Goal: Task Accomplishment & Management: Use online tool/utility

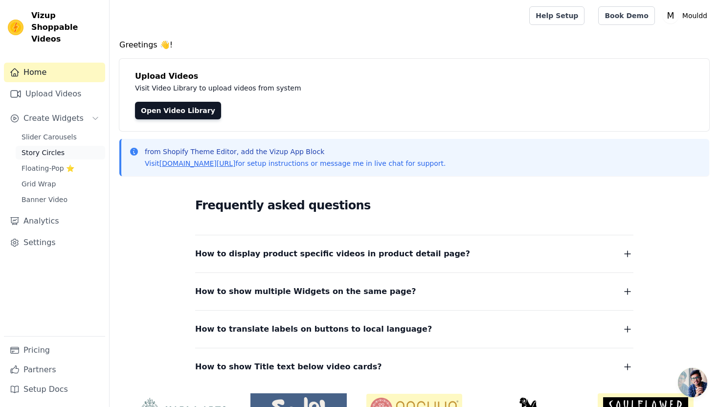
click at [67, 146] on link "Story Circles" at bounding box center [60, 153] width 89 height 14
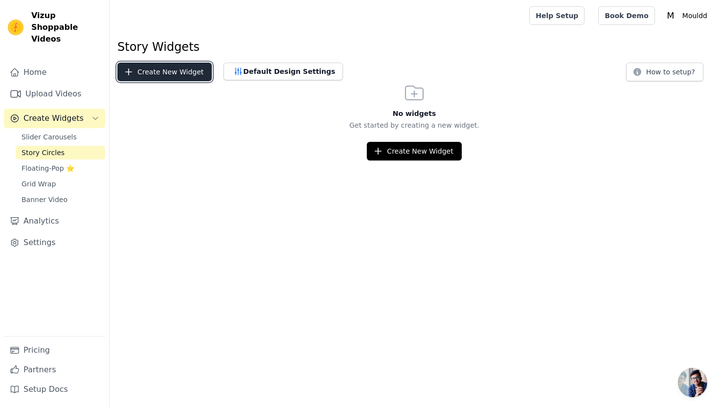
click at [178, 74] on button "Create New Widget" at bounding box center [164, 72] width 94 height 19
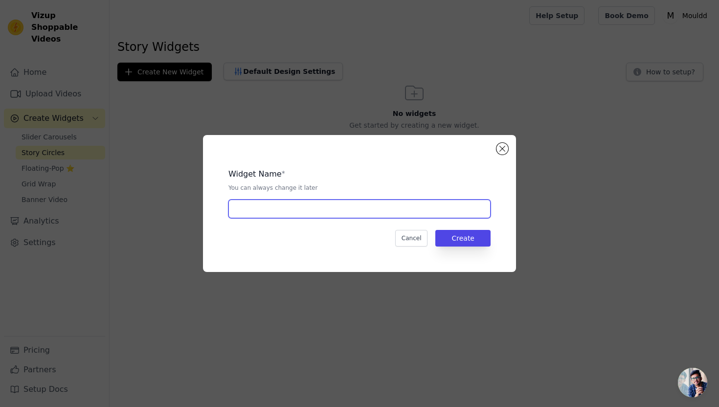
click at [294, 204] on input "text" at bounding box center [359, 208] width 262 height 19
type input "Coaster Kit"
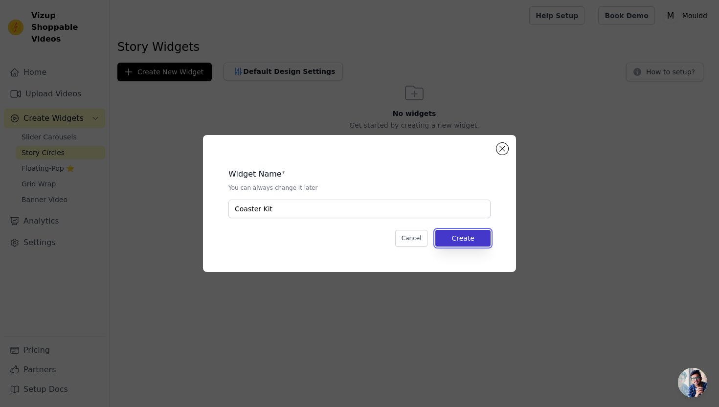
click at [490, 236] on button "Create" at bounding box center [462, 238] width 55 height 17
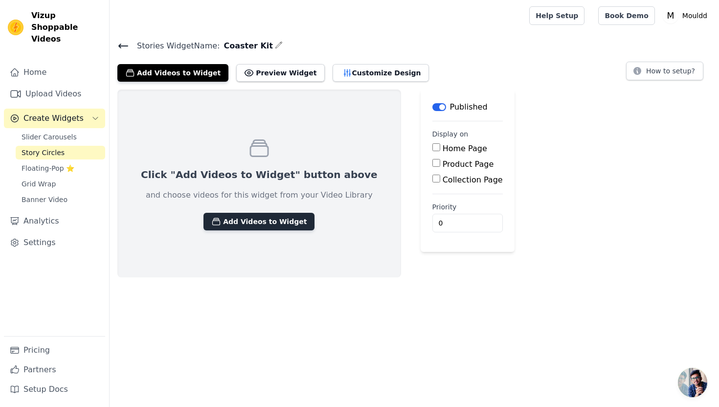
click at [239, 222] on button "Add Videos to Widget" at bounding box center [258, 222] width 111 height 18
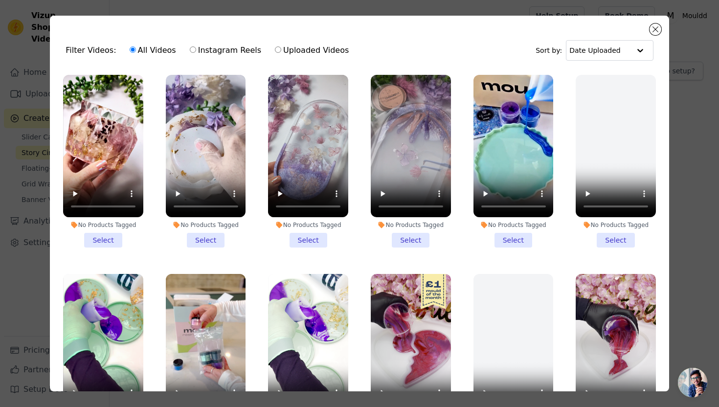
click at [519, 240] on li "No Products Tagged Select" at bounding box center [513, 161] width 80 height 173
click at [0, 0] on input "No Products Tagged Select" at bounding box center [0, 0] width 0 height 0
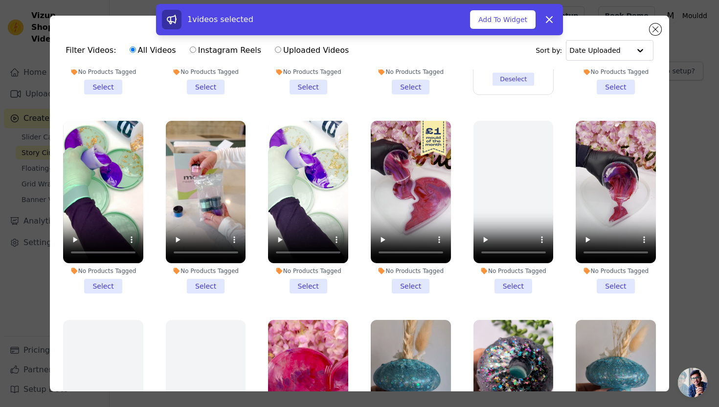
scroll to position [174, 0]
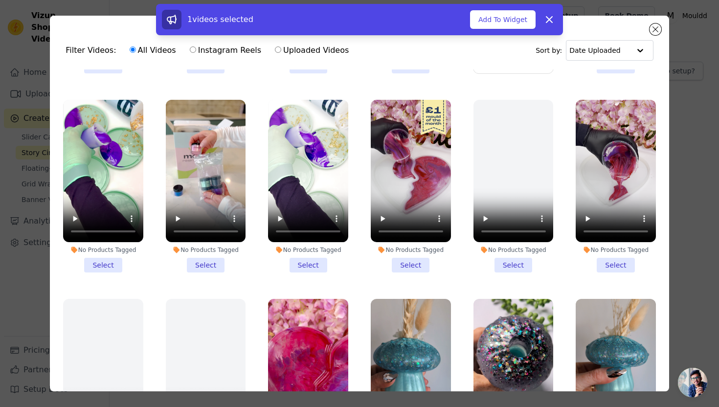
click at [97, 260] on li "No Products Tagged Select" at bounding box center [103, 186] width 80 height 173
click at [0, 0] on input "No Products Tagged Select" at bounding box center [0, 0] width 0 height 0
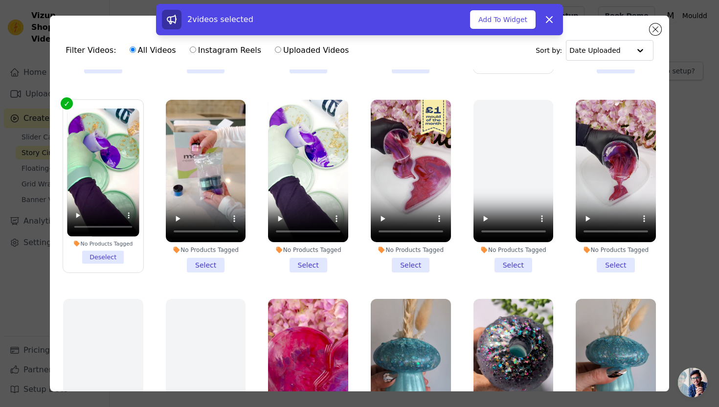
click at [213, 265] on li "No Products Tagged Select" at bounding box center [206, 186] width 80 height 173
click at [0, 0] on input "No Products Tagged Select" at bounding box center [0, 0] width 0 height 0
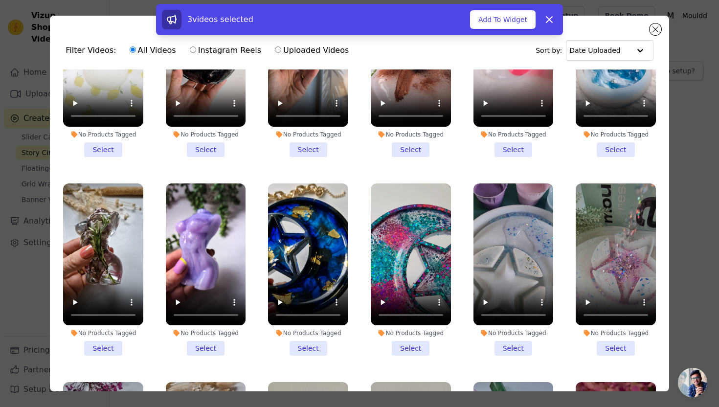
scroll to position [0, 0]
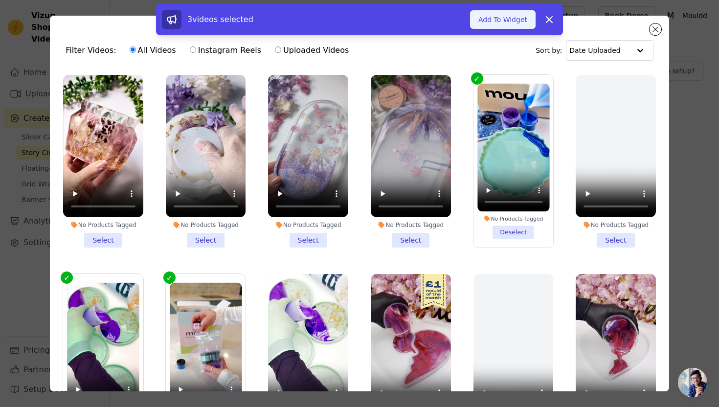
click at [495, 22] on button "Add To Widget" at bounding box center [503, 19] width 66 height 19
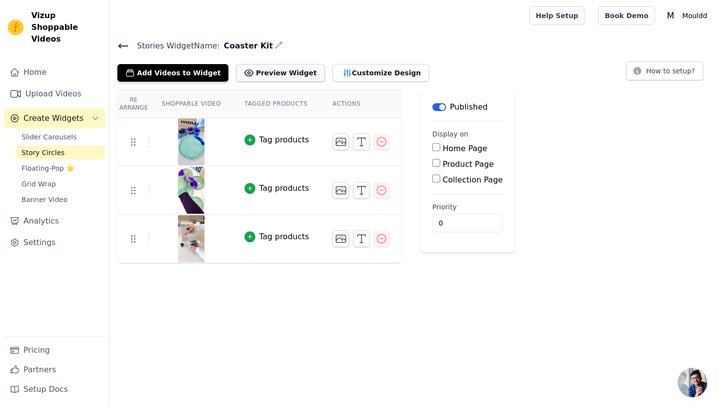
click at [272, 70] on button "Preview Widget" at bounding box center [280, 73] width 88 height 18
click at [342, 69] on icon "button" at bounding box center [347, 73] width 10 height 10
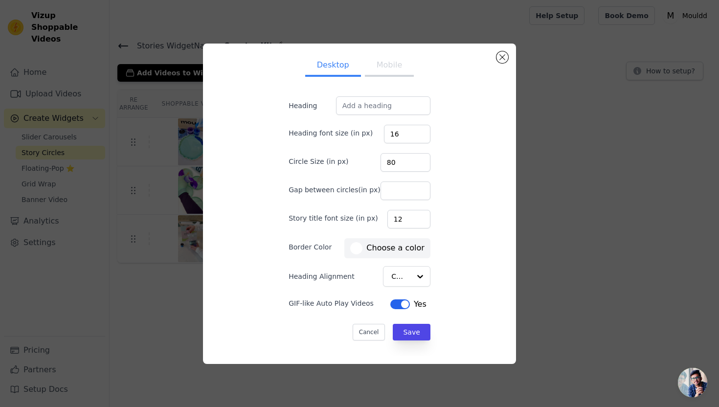
click at [379, 69] on button "Mobile" at bounding box center [389, 66] width 49 height 22
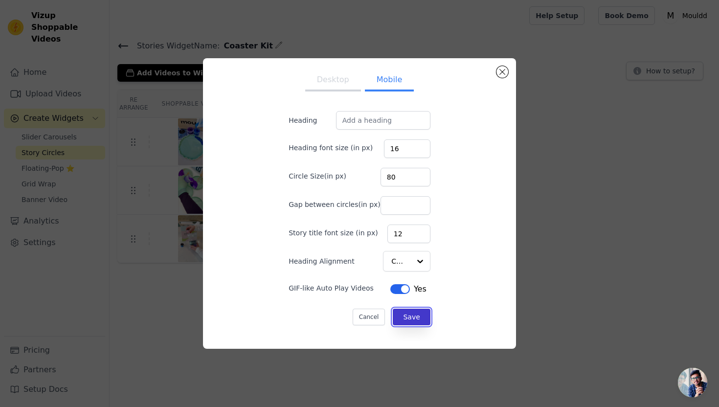
click at [410, 311] on button "Save" at bounding box center [411, 317] width 37 height 17
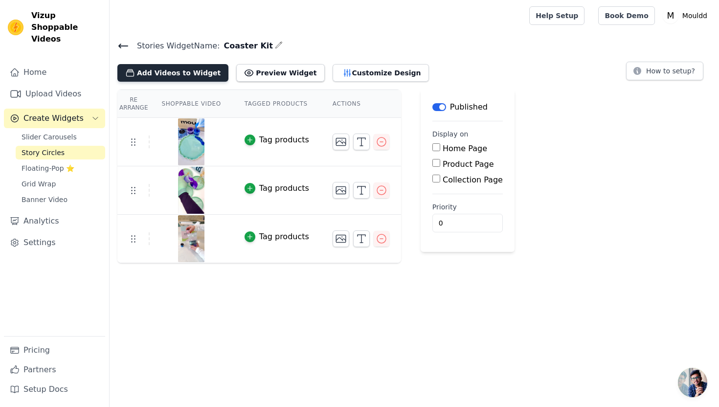
click at [183, 73] on button "Add Videos to Widget" at bounding box center [172, 73] width 111 height 18
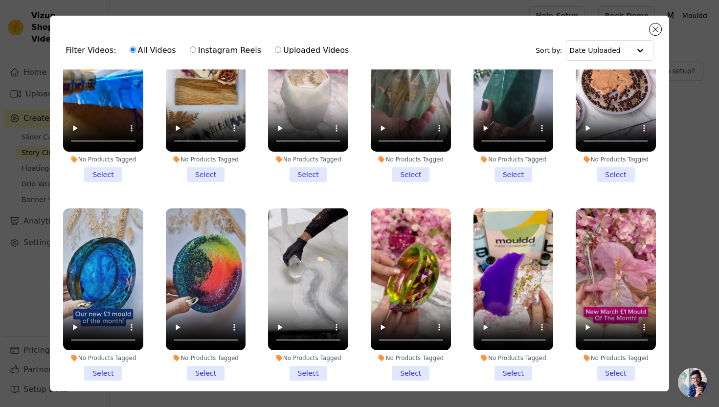
scroll to position [3252, 0]
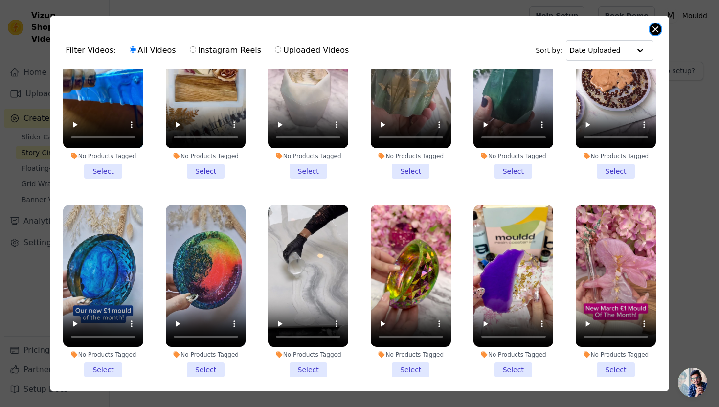
click at [655, 29] on button "Close modal" at bounding box center [655, 29] width 12 height 12
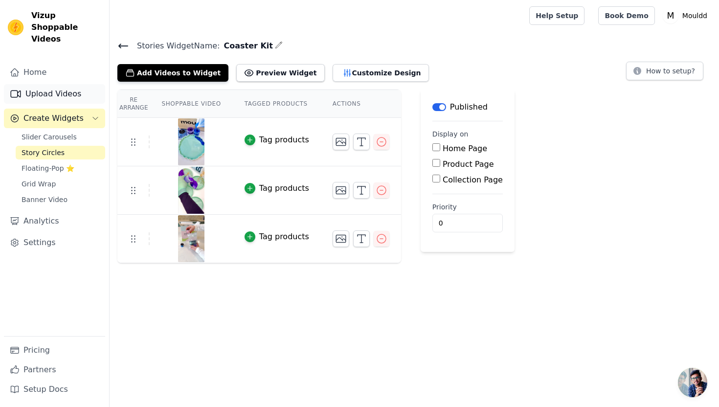
click at [65, 84] on link "Upload Videos" at bounding box center [54, 94] width 101 height 20
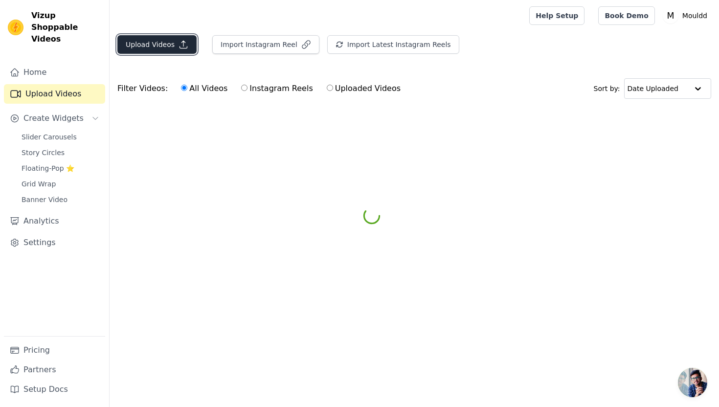
click at [174, 44] on button "Upload Videos" at bounding box center [156, 44] width 79 height 19
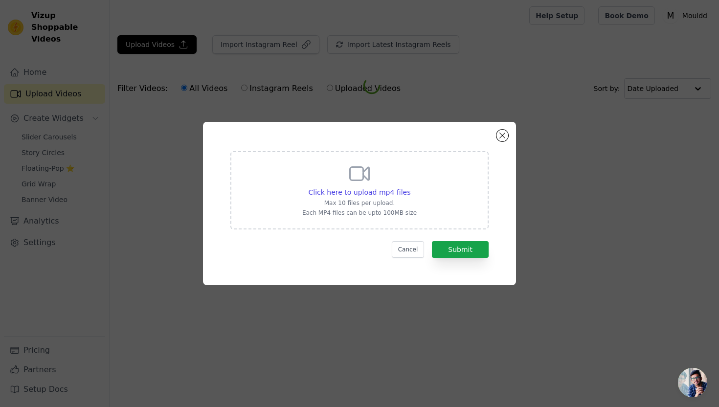
click at [305, 174] on div "Click here to upload mp4 files Max 10 files per upload. Each MP4 files can be u…" at bounding box center [359, 189] width 114 height 55
click at [410, 187] on input "Click here to upload mp4 files Max 10 files per upload. Each MP4 files can be u…" at bounding box center [410, 187] width 0 height 0
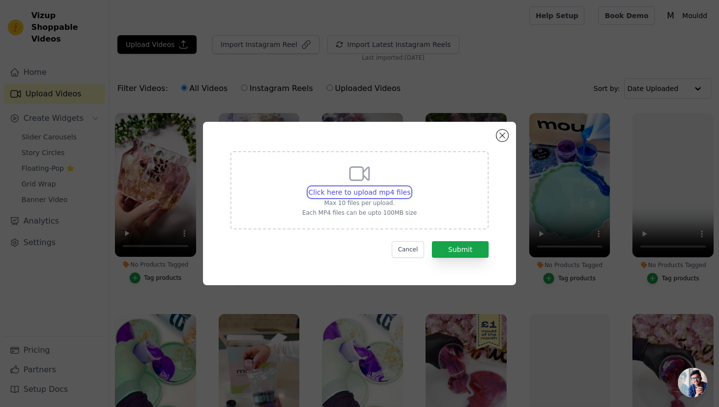
type input "C:\fakepath\Whats inside UGC coaster reel.mp4"
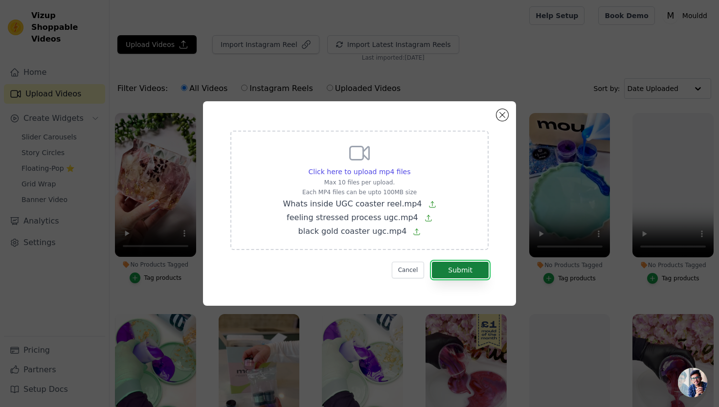
click at [475, 269] on button "Submit" at bounding box center [460, 270] width 57 height 17
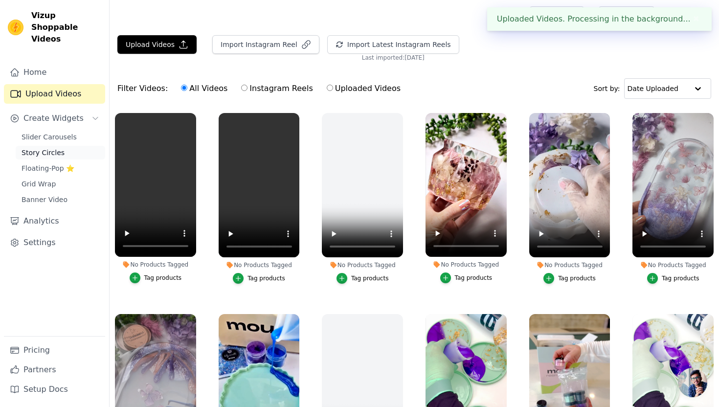
click at [66, 146] on link "Story Circles" at bounding box center [60, 153] width 89 height 14
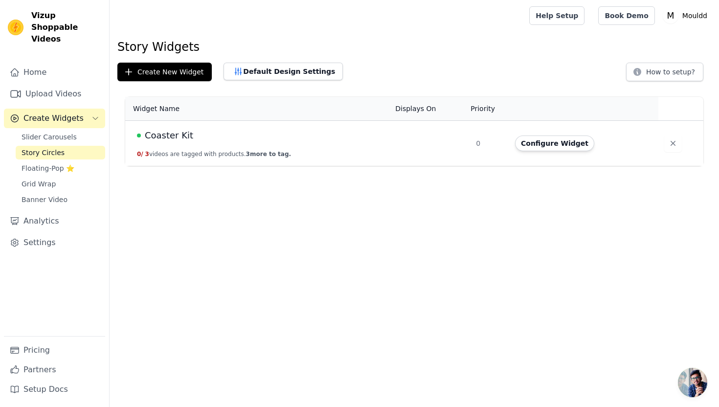
click at [172, 135] on span "Coaster Kit" at bounding box center [169, 136] width 48 height 14
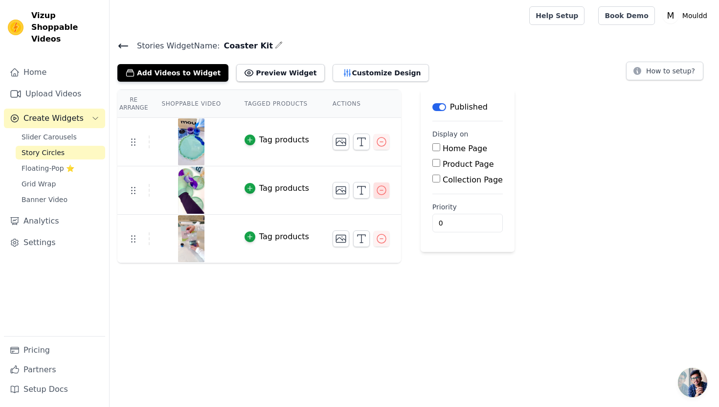
click at [376, 187] on icon "button" at bounding box center [382, 190] width 12 height 12
click at [377, 141] on icon "button" at bounding box center [381, 141] width 9 height 9
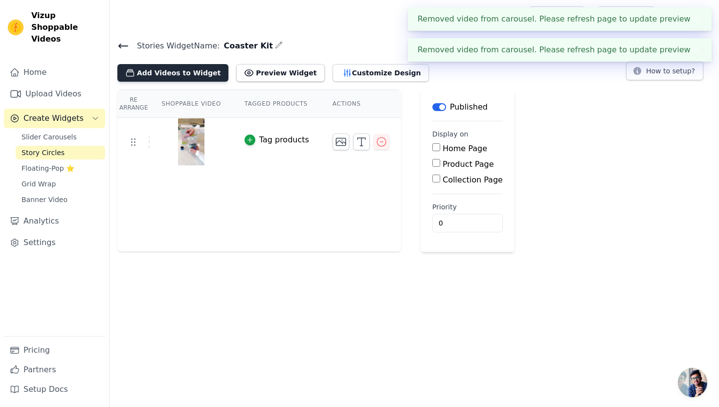
click at [190, 74] on button "Add Videos to Widget" at bounding box center [172, 73] width 111 height 18
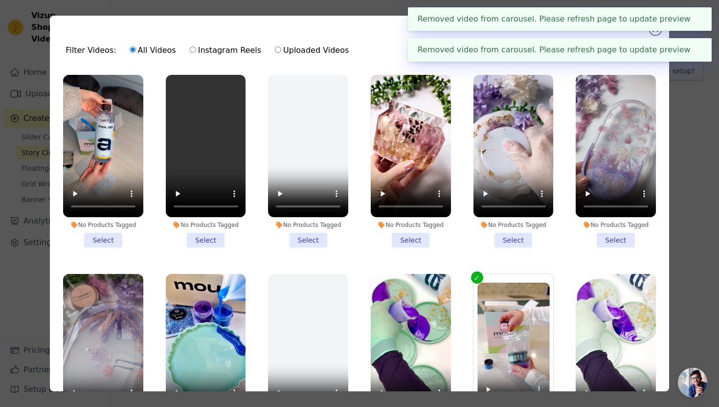
click at [104, 235] on li "No Products Tagged Select" at bounding box center [103, 161] width 80 height 173
click at [0, 0] on input "No Products Tagged Select" at bounding box center [0, 0] width 0 height 0
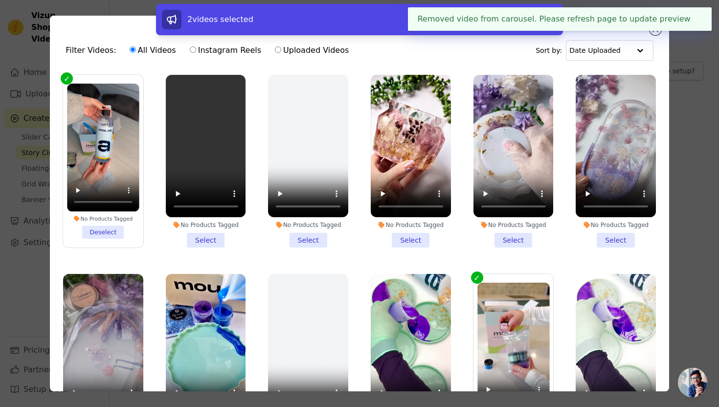
click at [208, 233] on li "No Products Tagged Select" at bounding box center [206, 161] width 80 height 173
click at [0, 0] on input "No Products Tagged Select" at bounding box center [0, 0] width 0 height 0
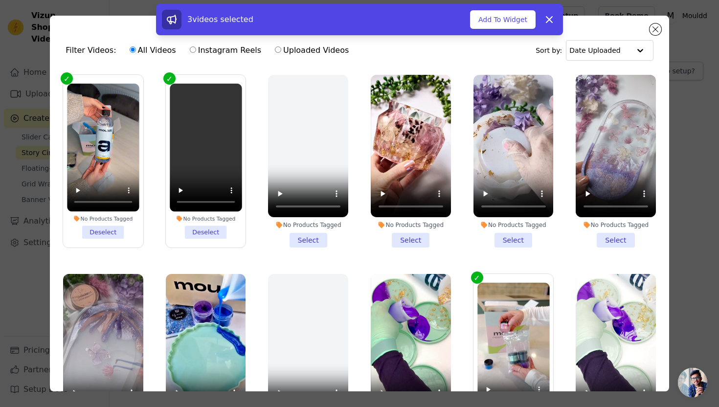
click at [309, 240] on li "No Products Tagged Select" at bounding box center [308, 161] width 80 height 173
click at [0, 0] on input "No Products Tagged Select" at bounding box center [0, 0] width 0 height 0
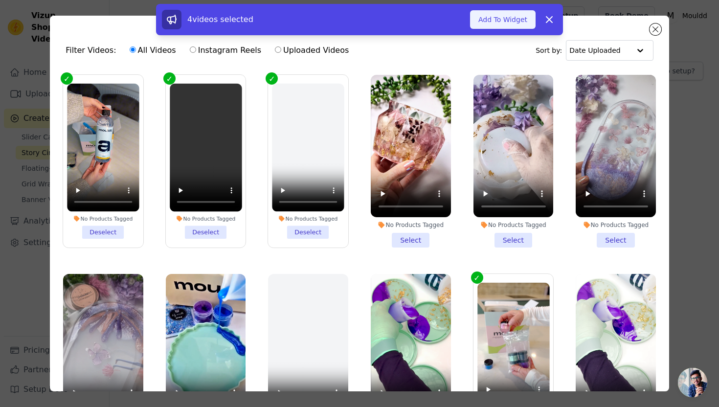
click at [506, 21] on button "Add To Widget" at bounding box center [503, 19] width 66 height 19
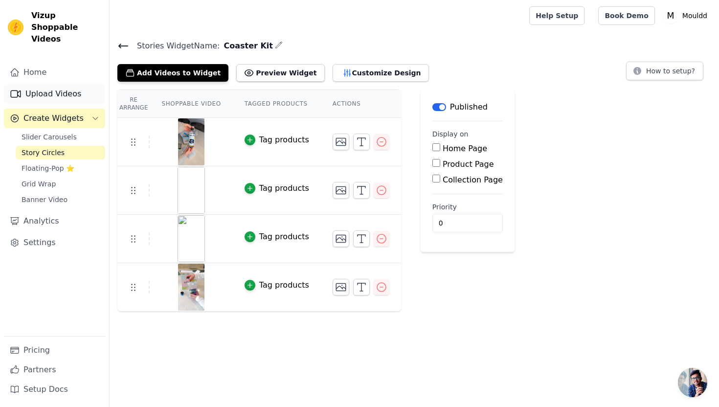
click at [66, 84] on link "Upload Videos" at bounding box center [54, 94] width 101 height 20
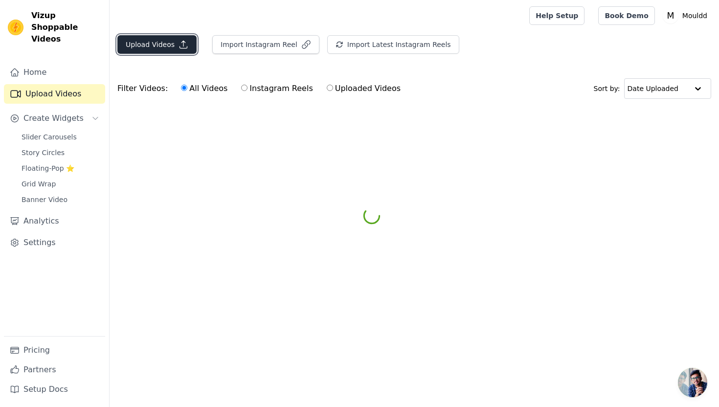
click at [178, 45] on icon "button" at bounding box center [183, 45] width 10 height 10
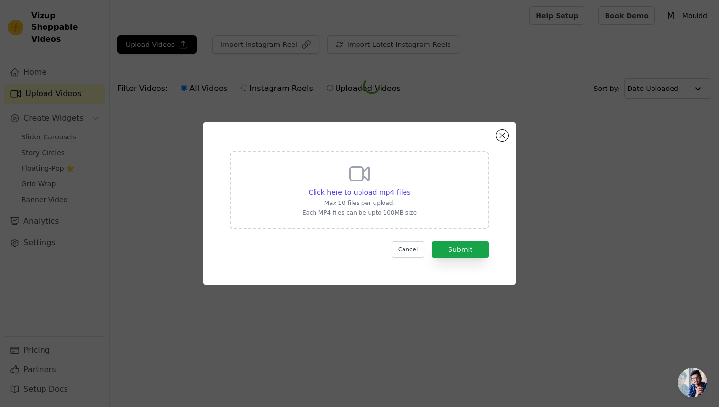
click at [312, 171] on div "Click here to upload mp4 files Max 10 files per upload. Each MP4 files can be u…" at bounding box center [359, 189] width 114 height 55
click at [410, 187] on input "Click here to upload mp4 files Max 10 files per upload. Each MP4 files can be u…" at bounding box center [410, 187] width 0 height 0
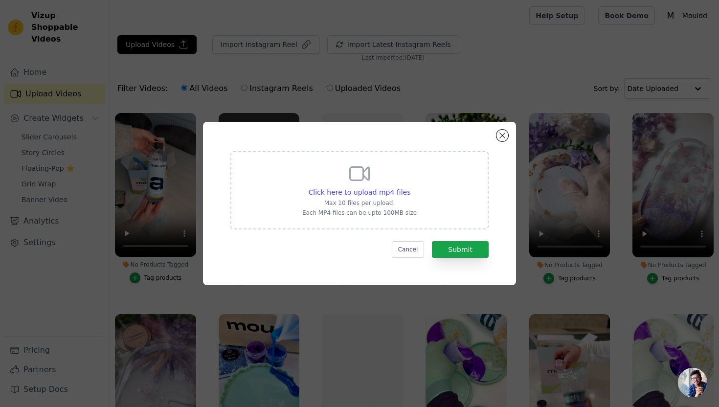
click at [282, 185] on div "Click here to upload mp4 files Max 10 files per upload. Each MP4 files can be u…" at bounding box center [359, 190] width 258 height 78
click at [410, 187] on input "Click here to upload mp4 files Max 10 files per upload. Each MP4 files can be u…" at bounding box center [410, 187] width 0 height 0
click at [503, 139] on button "Close modal" at bounding box center [502, 136] width 12 height 12
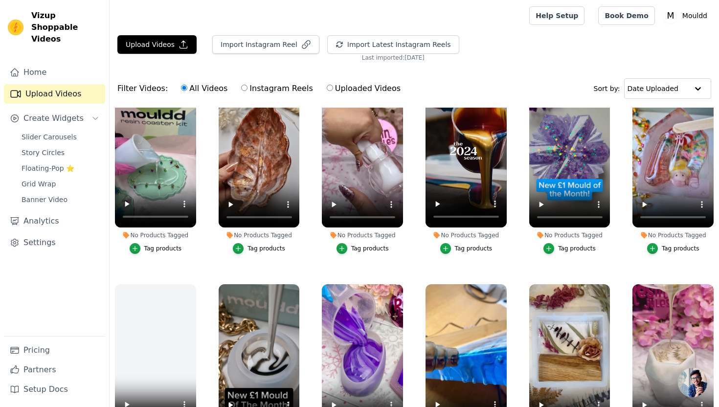
scroll to position [3053, 0]
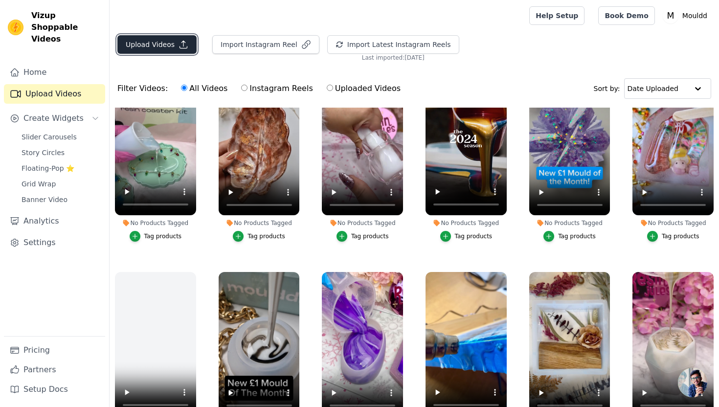
click at [168, 44] on button "Upload Videos" at bounding box center [156, 44] width 79 height 19
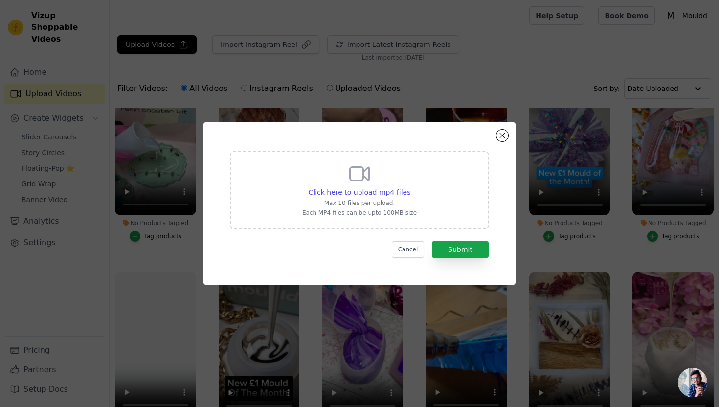
click at [274, 184] on div "Click here to upload mp4 files Max 10 files per upload. Each MP4 files can be u…" at bounding box center [359, 190] width 258 height 78
click at [410, 187] on input "Click here to upload mp4 files Max 10 files per upload. Each MP4 files can be u…" at bounding box center [410, 187] width 0 height 0
type input "C:\fakepath\coaster kit process vid.mp4"
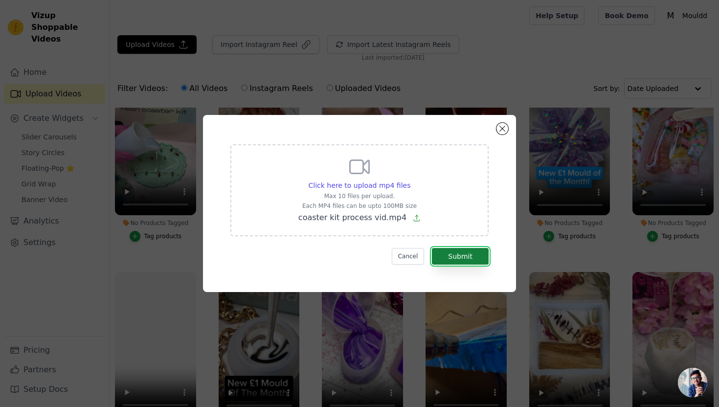
click at [445, 264] on button "Submit" at bounding box center [460, 256] width 57 height 17
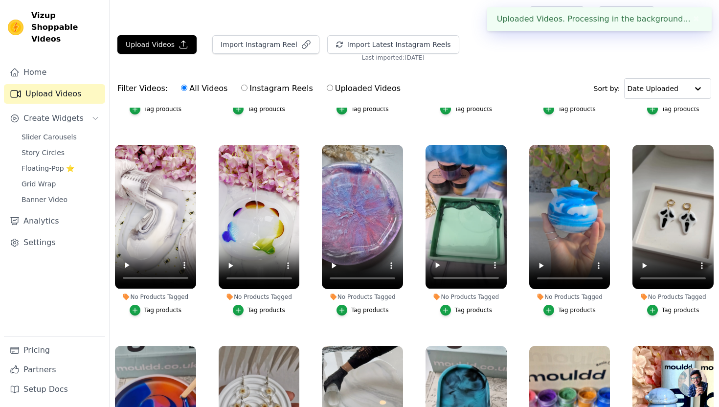
scroll to position [0, 0]
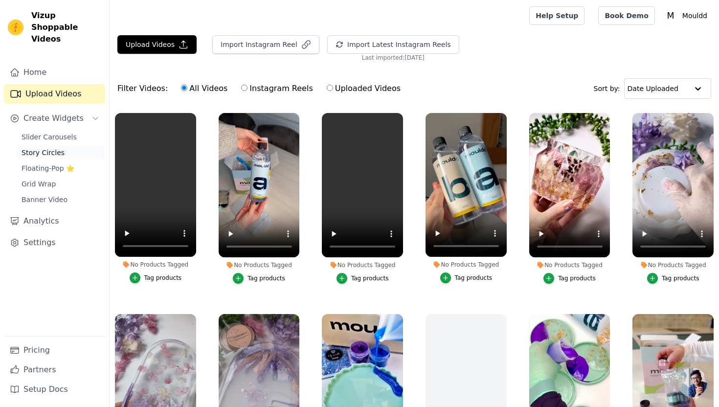
click at [51, 148] on span "Story Circles" at bounding box center [43, 153] width 43 height 10
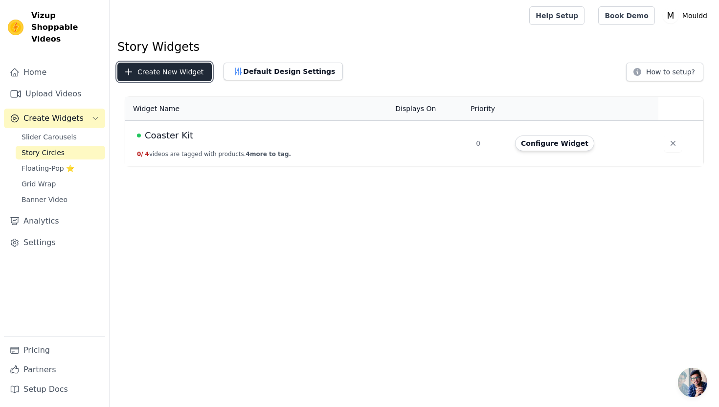
click at [173, 75] on button "Create New Widget" at bounding box center [164, 72] width 94 height 19
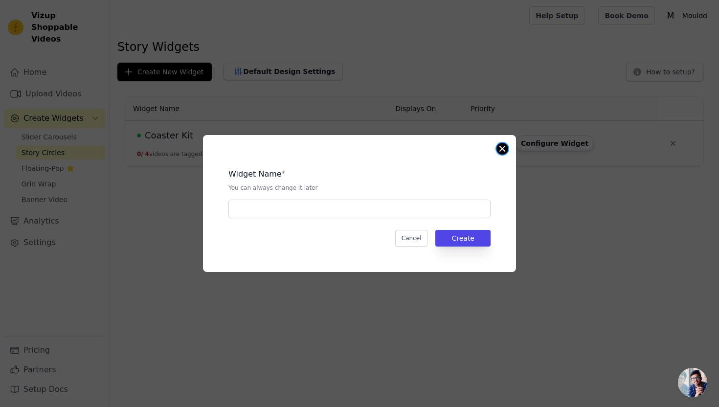
click at [501, 149] on button "Close modal" at bounding box center [502, 149] width 12 height 12
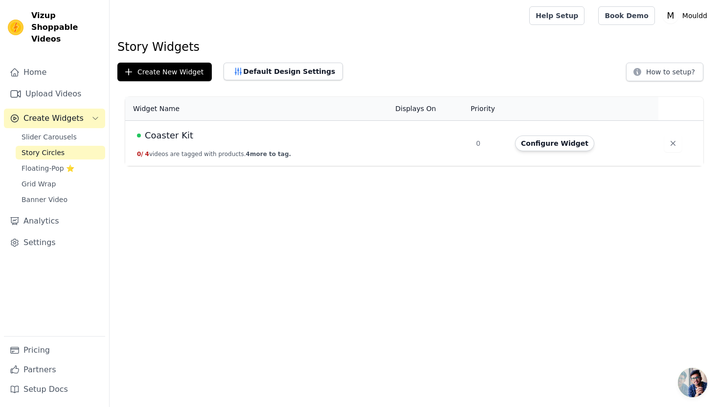
click at [171, 135] on span "Coaster Kit" at bounding box center [169, 136] width 48 height 14
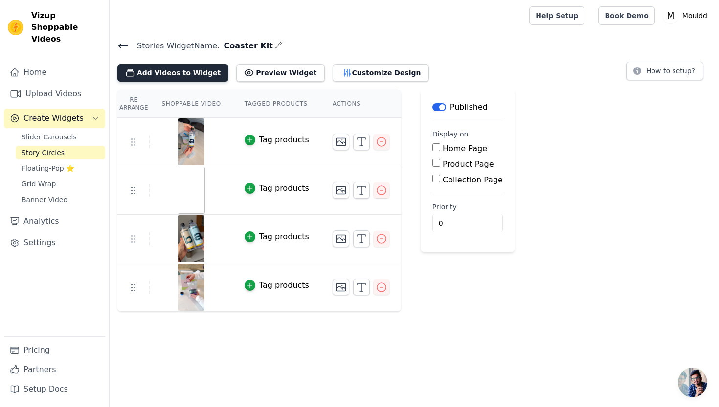
click at [188, 77] on button "Add Videos to Widget" at bounding box center [172, 73] width 111 height 18
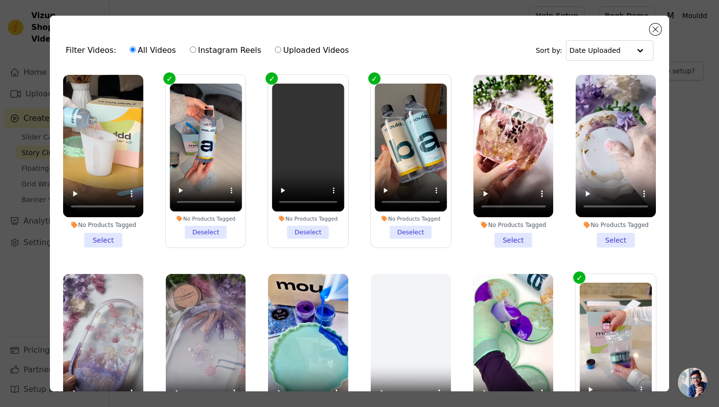
click at [114, 241] on li "No Products Tagged Select" at bounding box center [103, 161] width 80 height 173
click at [0, 0] on input "No Products Tagged Select" at bounding box center [0, 0] width 0 height 0
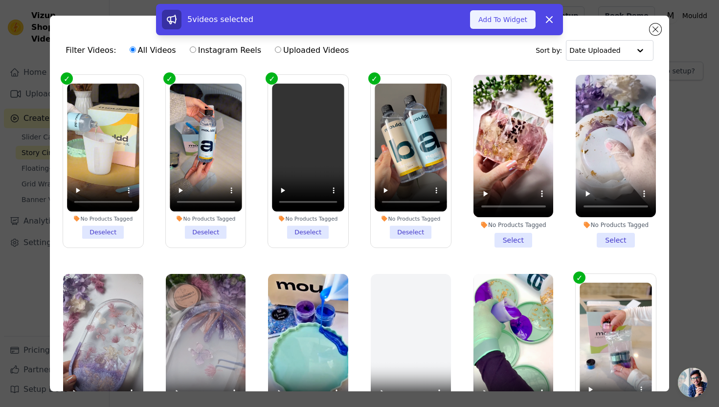
click at [490, 20] on button "Add To Widget" at bounding box center [503, 19] width 66 height 19
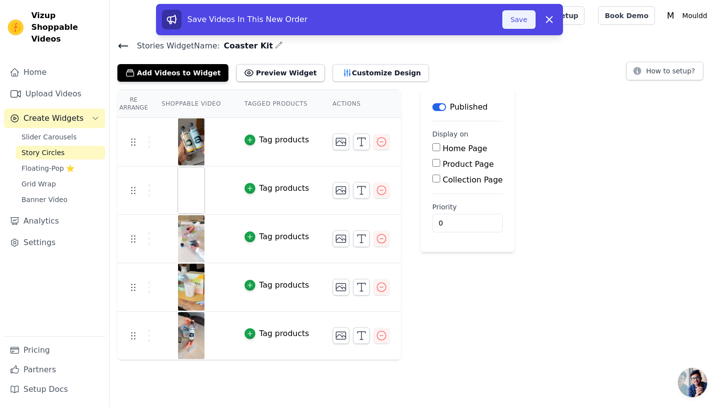
click at [513, 23] on button "Save" at bounding box center [518, 19] width 33 height 19
click at [520, 15] on button "Save" at bounding box center [518, 19] width 33 height 19
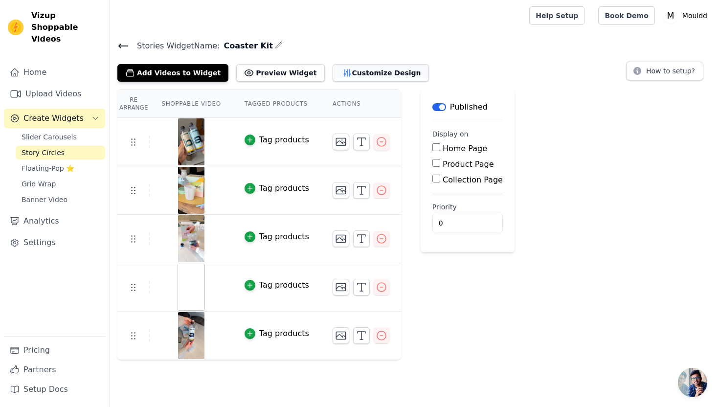
click at [346, 74] on button "Customize Design" at bounding box center [380, 73] width 96 height 18
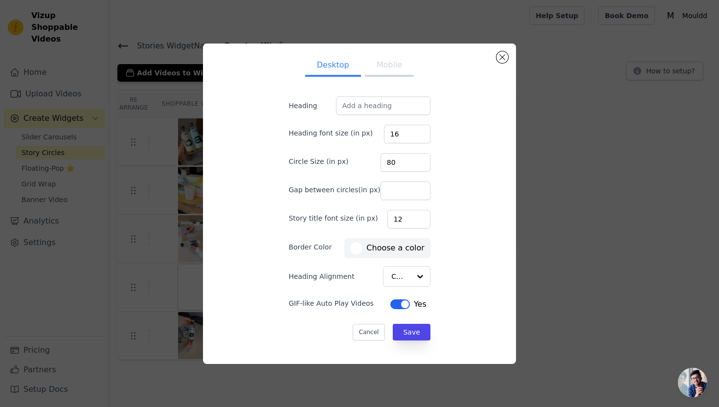
click at [378, 65] on button "Mobile" at bounding box center [389, 66] width 49 height 22
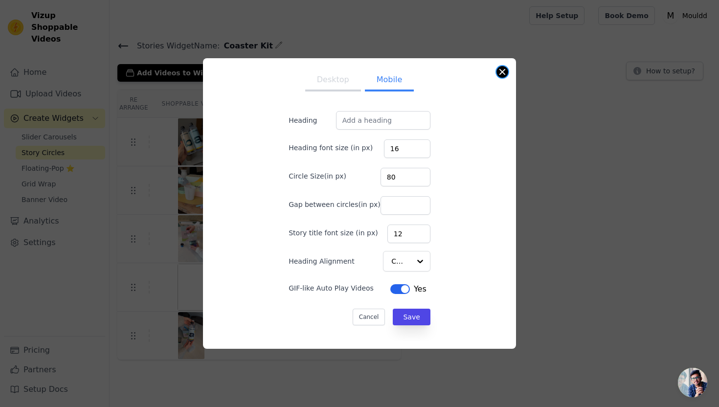
click at [505, 70] on button "Close modal" at bounding box center [502, 72] width 12 height 12
